Goal: Transaction & Acquisition: Book appointment/travel/reservation

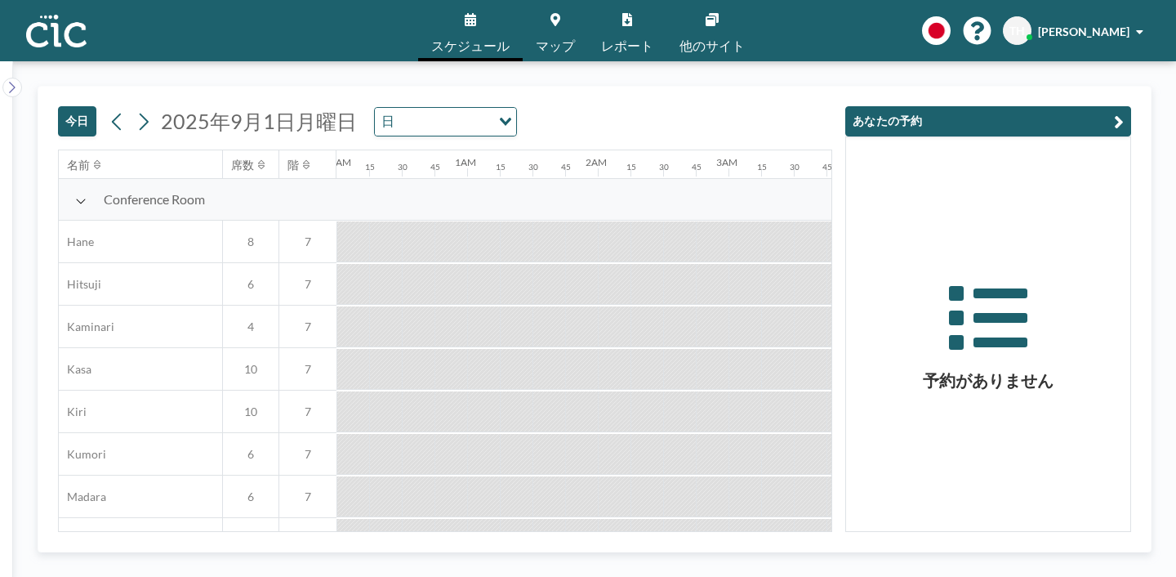
scroll to position [0, 1536]
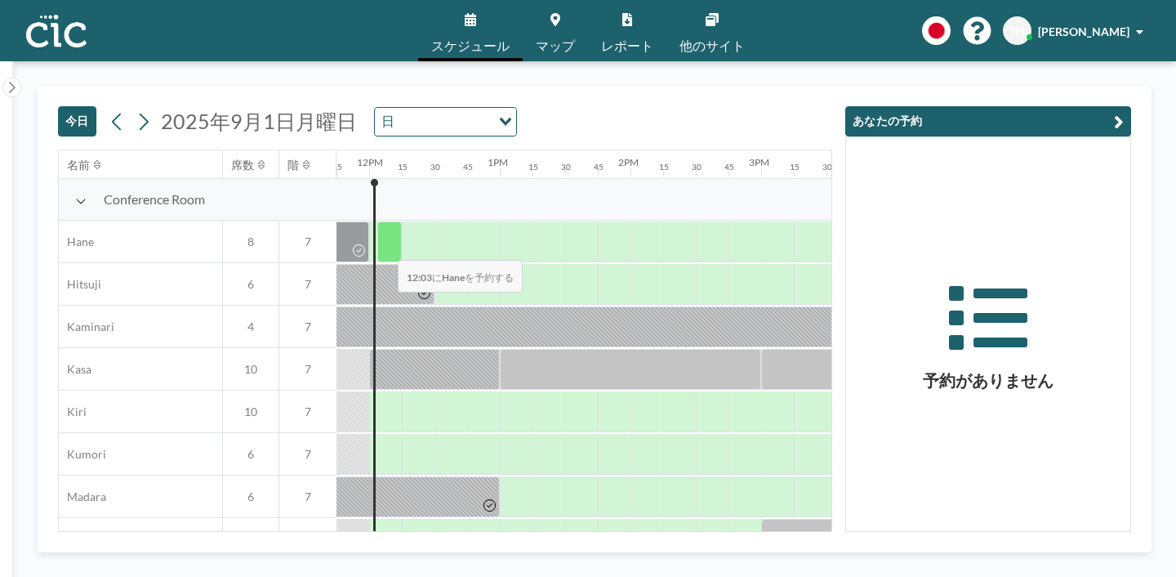
click at [386, 249] on div at bounding box center [389, 241] width 25 height 41
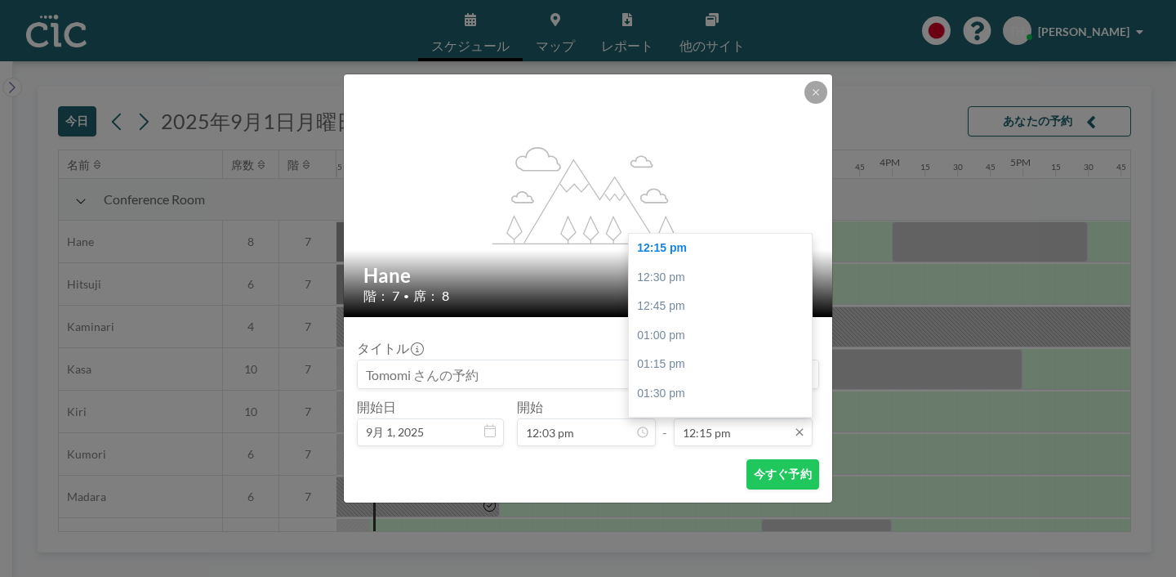
click at [756, 432] on input "12:15 pm" at bounding box center [743, 432] width 139 height 28
click at [667, 343] on div "02:00 pm" at bounding box center [724, 342] width 191 height 29
type input "02:00 pm"
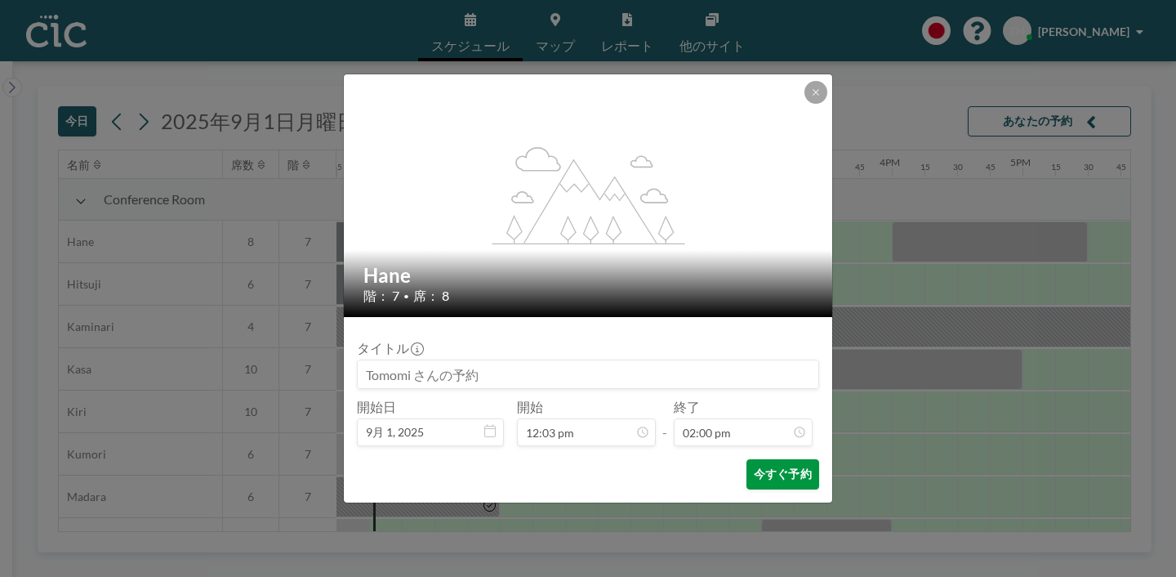
click at [780, 480] on button "今すぐ予約" at bounding box center [783, 474] width 73 height 30
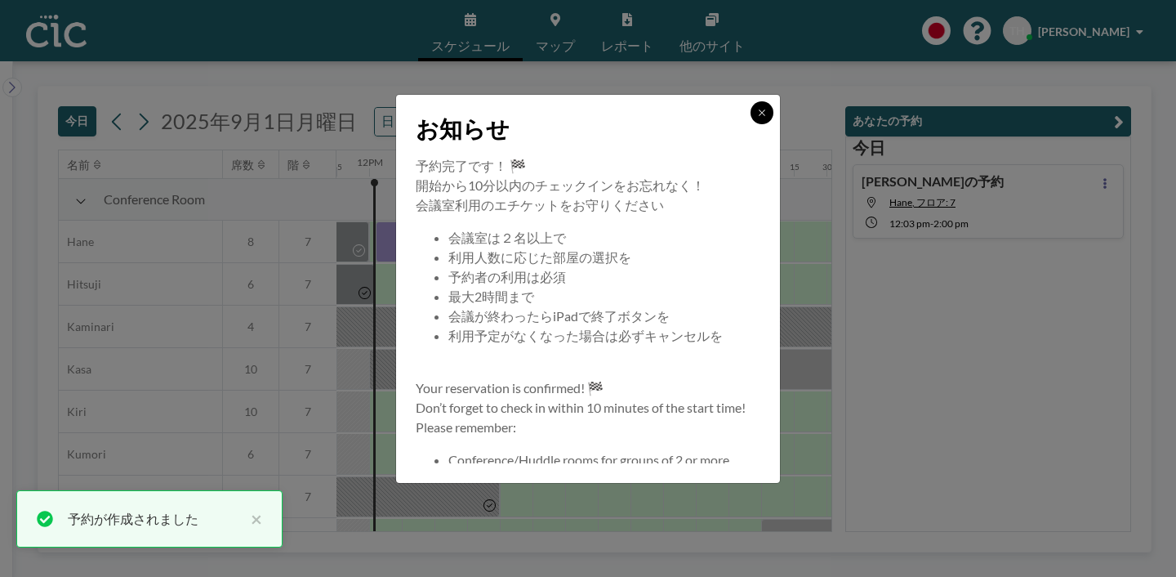
click at [760, 110] on icon at bounding box center [762, 112] width 6 height 6
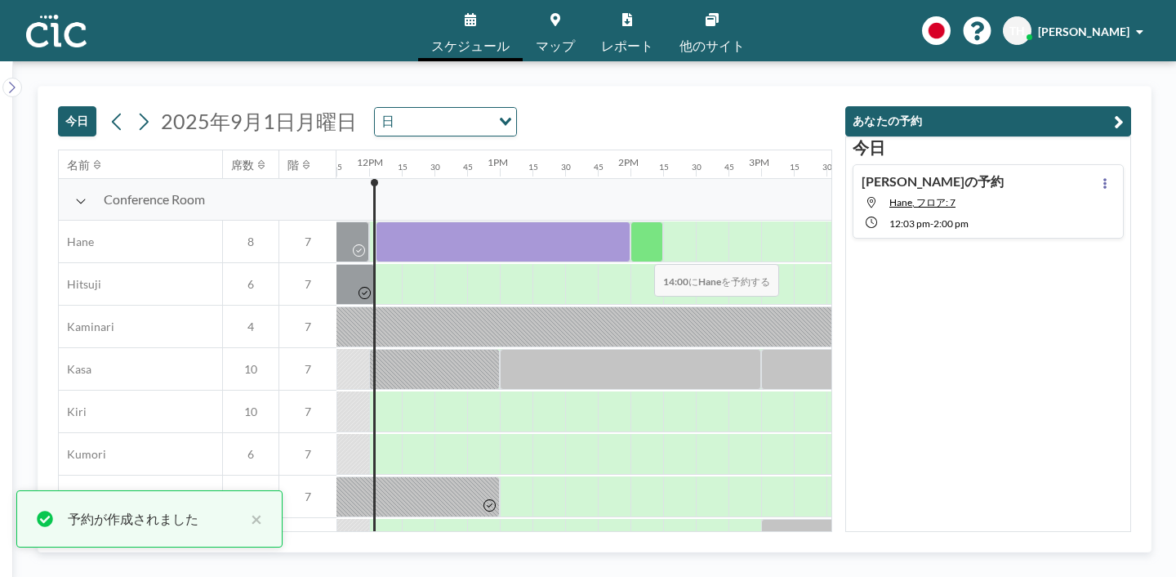
click at [641, 253] on div at bounding box center [647, 241] width 33 height 41
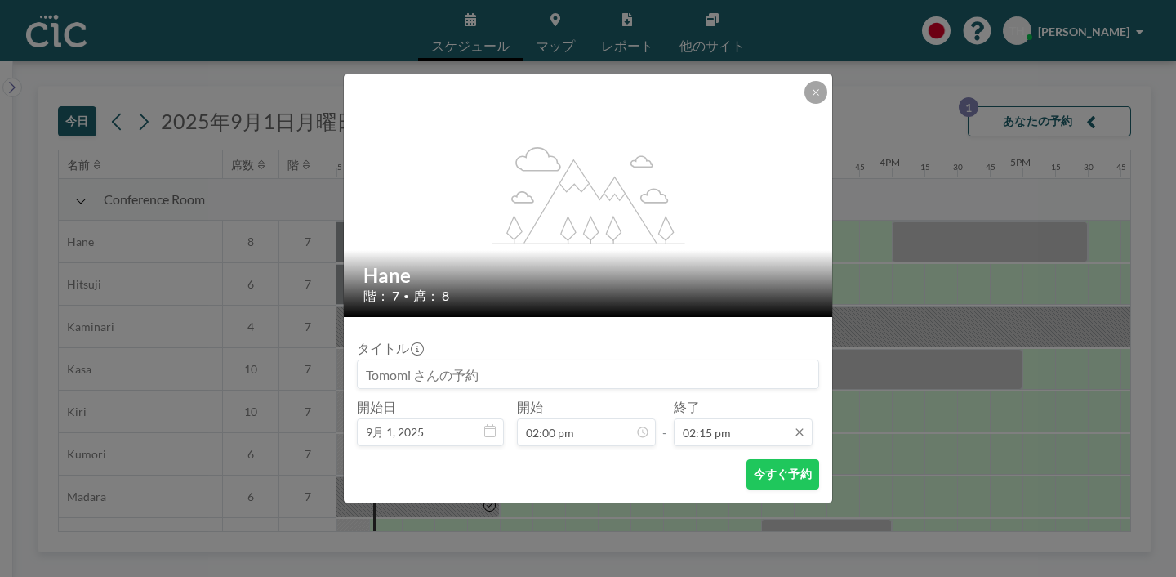
click at [741, 426] on input "02:15 pm" at bounding box center [743, 432] width 139 height 28
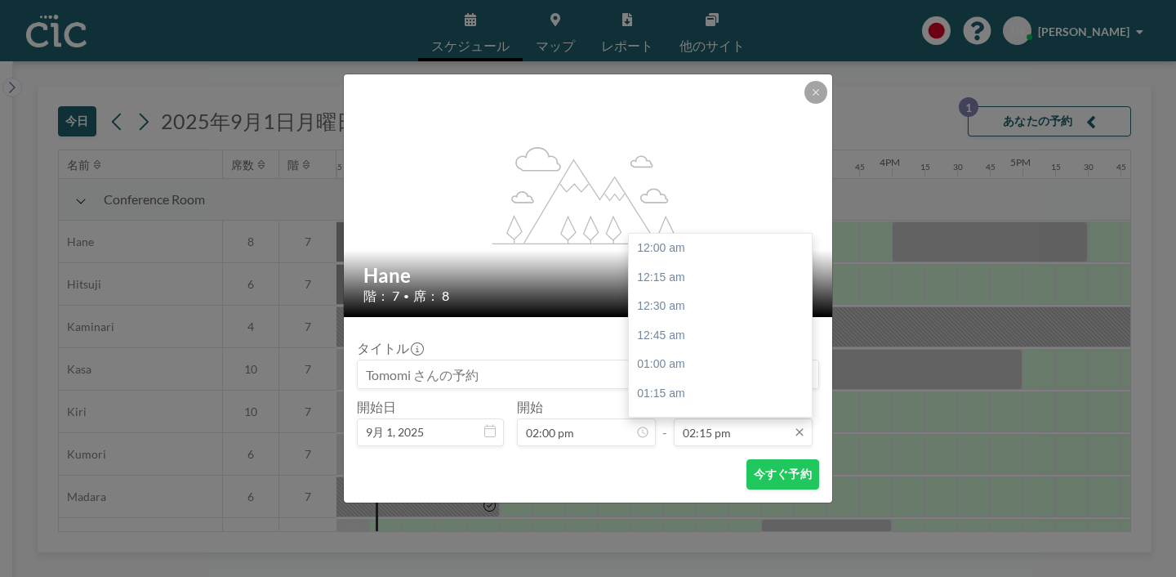
scroll to position [1657, 0]
click at [670, 337] on div "03:00 pm" at bounding box center [724, 336] width 191 height 29
type input "03:00 pm"
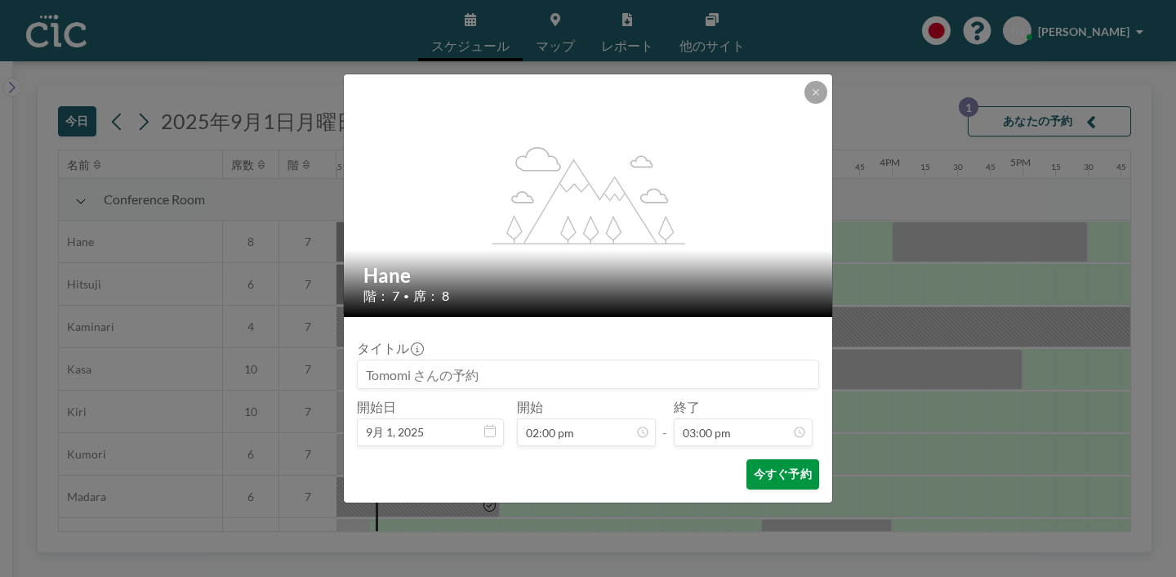
scroll to position [1745, 0]
click at [780, 478] on button "今すぐ予約" at bounding box center [783, 474] width 73 height 30
